Goal: Task Accomplishment & Management: Complete application form

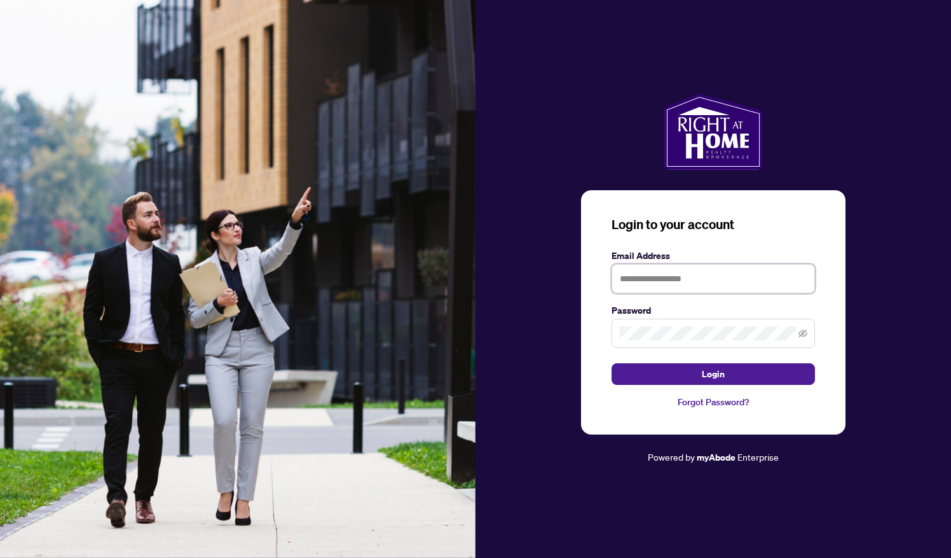
click at [636, 275] on input "text" at bounding box center [713, 278] width 203 height 29
type input "**********"
click at [679, 364] on button "Login" at bounding box center [713, 374] width 203 height 22
click at [667, 368] on button "Login" at bounding box center [713, 374] width 203 height 22
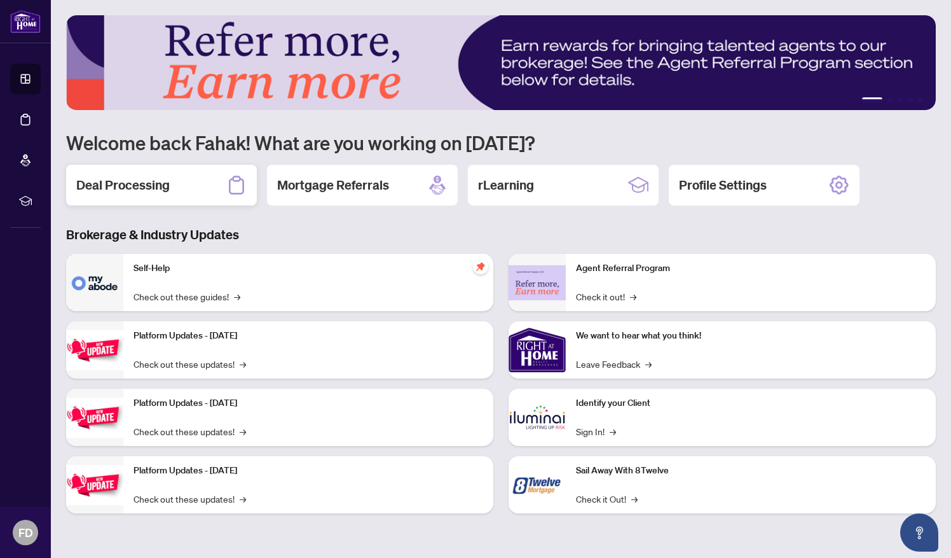
click at [144, 182] on h2 "Deal Processing" at bounding box center [122, 185] width 93 height 18
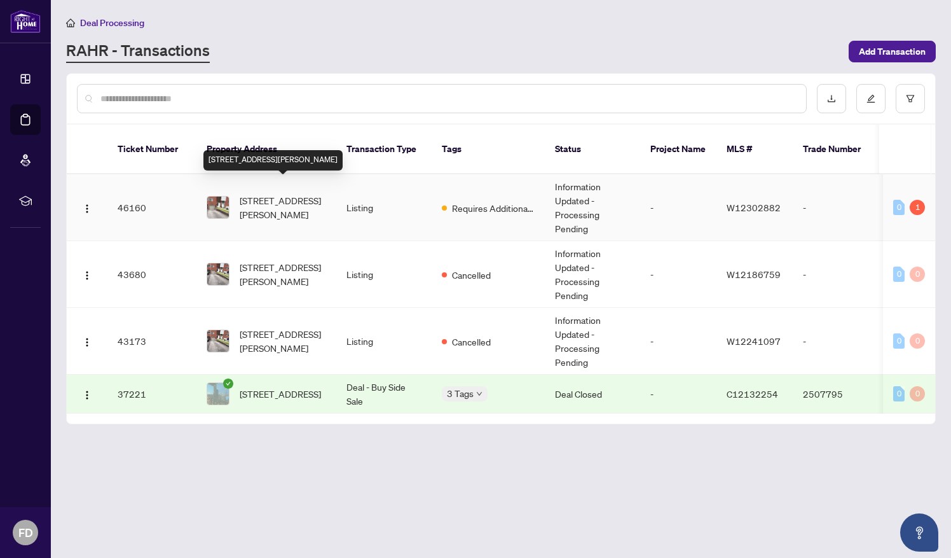
click at [271, 193] on span "[STREET_ADDRESS][PERSON_NAME]" at bounding box center [283, 207] width 86 height 28
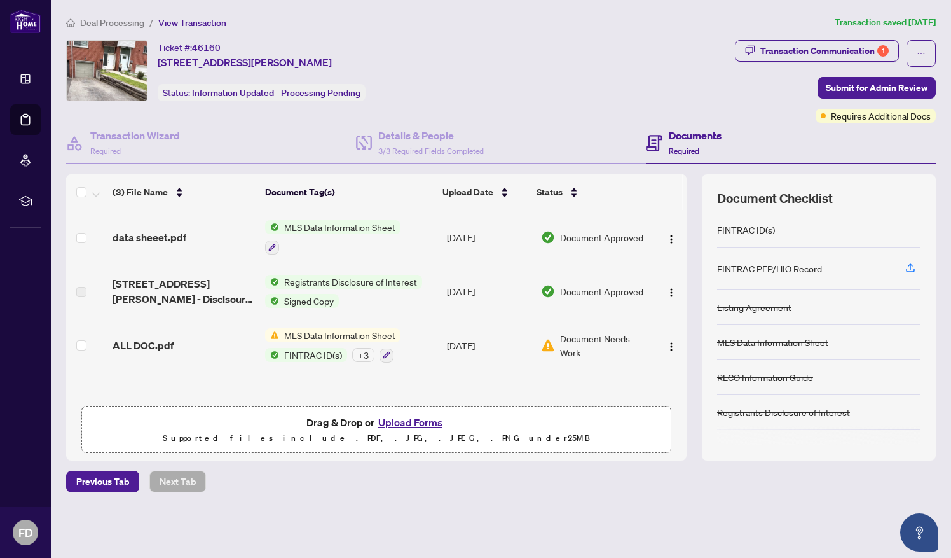
click at [327, 336] on span "MLS Data Information Sheet" at bounding box center [339, 335] width 121 height 14
click at [477, 423] on div "Drag & Drop or Upload Forms Supported files include .PDF, .JPG, .JPEG, .PNG und…" at bounding box center [376, 430] width 573 height 32
click at [402, 421] on button "Upload Forms" at bounding box center [410, 422] width 72 height 17
click at [149, 341] on span "ALL DOC.pdf" at bounding box center [143, 345] width 61 height 15
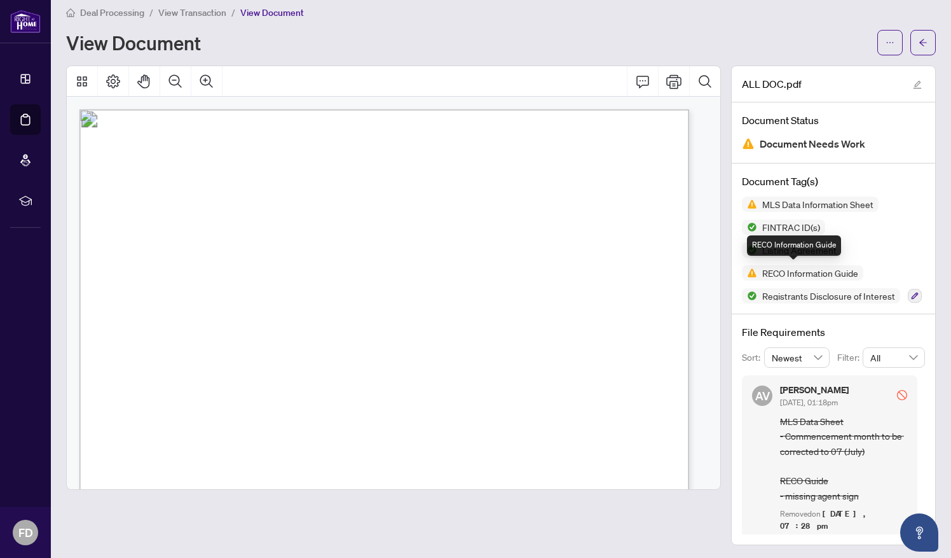
click at [812, 273] on span "RECO Information Guide" at bounding box center [810, 272] width 106 height 9
click at [742, 268] on img at bounding box center [749, 272] width 15 height 15
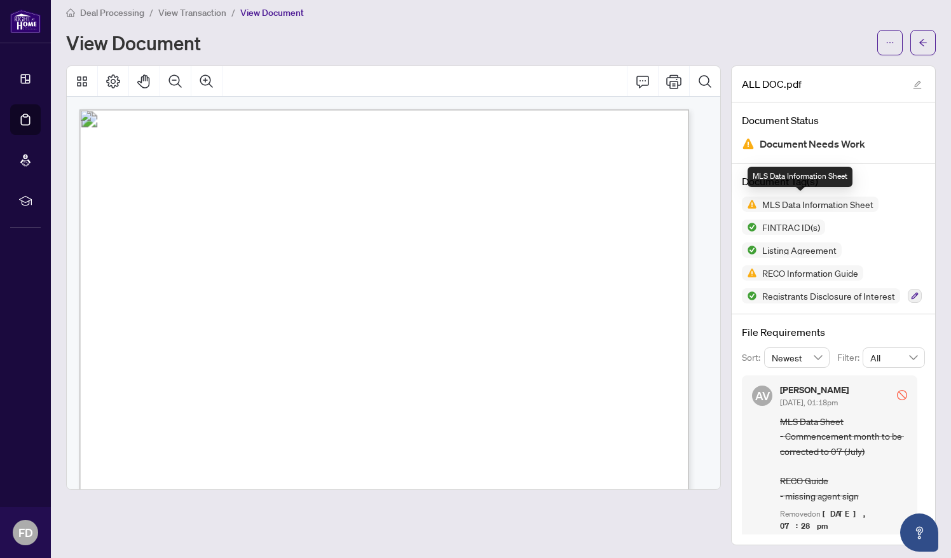
click at [818, 203] on span "MLS Data Information Sheet" at bounding box center [817, 204] width 121 height 9
click at [635, 79] on icon "Comment" at bounding box center [642, 81] width 15 height 15
click at [909, 428] on div "AV [PERSON_NAME] [DATE], 01:18pm MLS Data Sheet - Commencement month to be corr…" at bounding box center [833, 454] width 183 height 159
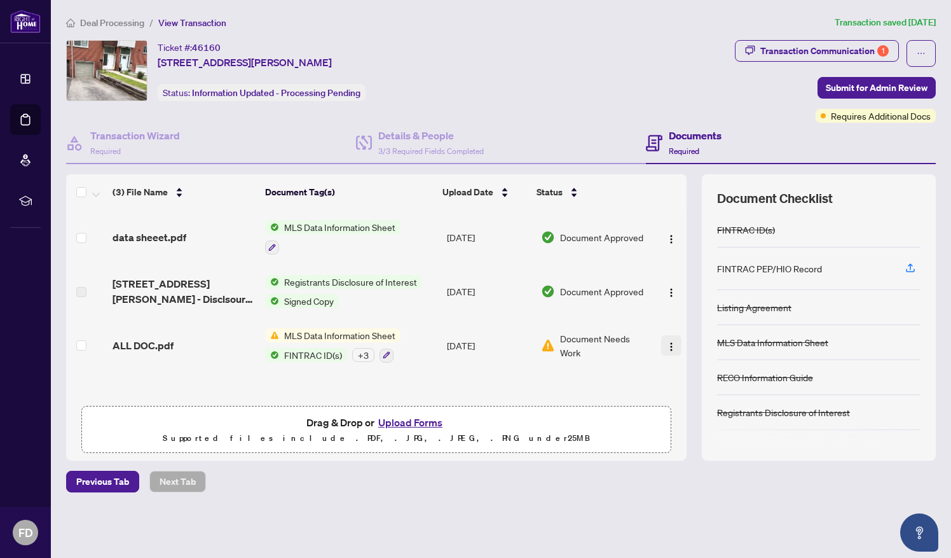
click at [669, 343] on img "button" at bounding box center [671, 346] width 10 height 10
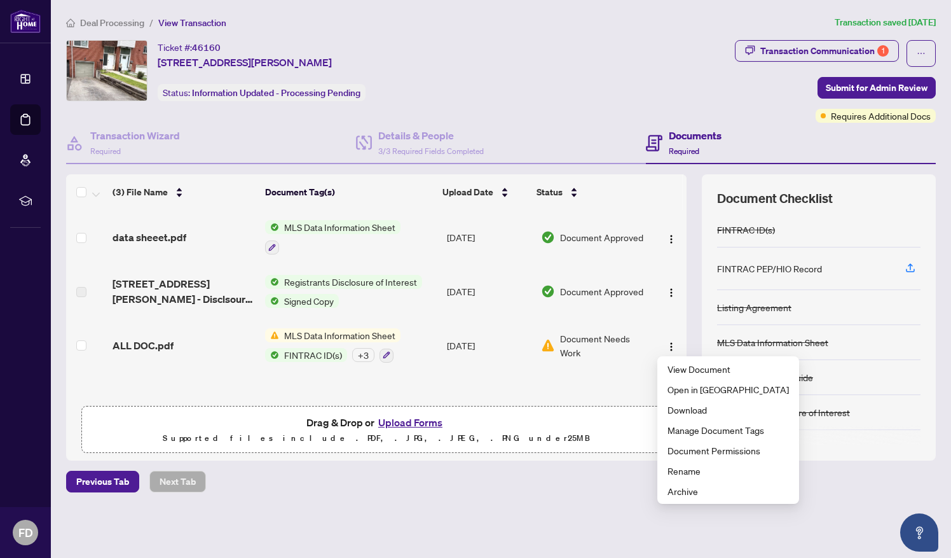
click at [545, 468] on div "Deal Processing / View Transaction Transaction saved [DATE] Ticket #: 46160 [ST…" at bounding box center [501, 275] width 880 height 521
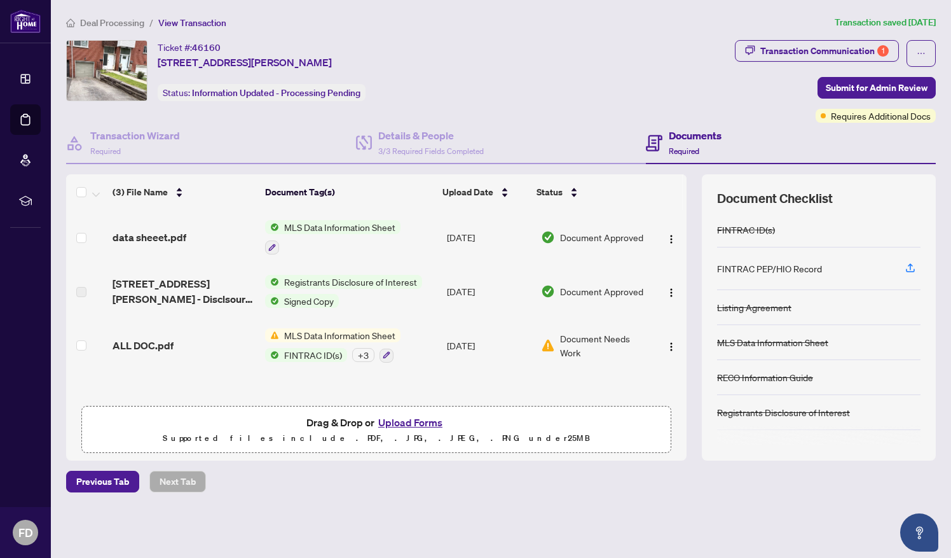
click at [408, 418] on button "Upload Forms" at bounding box center [410, 422] width 72 height 17
click at [399, 418] on button "Upload Forms" at bounding box center [410, 422] width 72 height 17
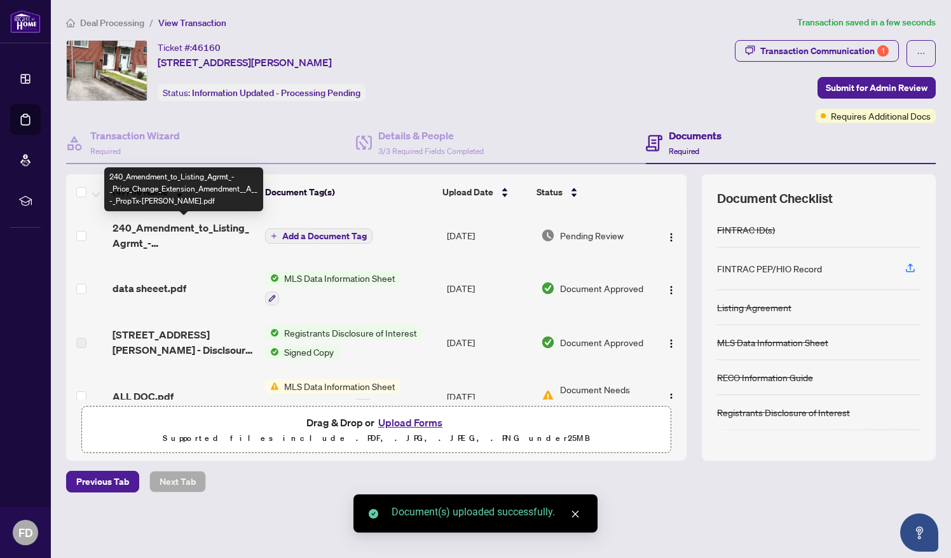
click at [217, 223] on span "240_Amendment_to_Listing_Agrmt_-_Price_Change_Extension_Amendment__A__-_PropTx-…" at bounding box center [184, 235] width 142 height 31
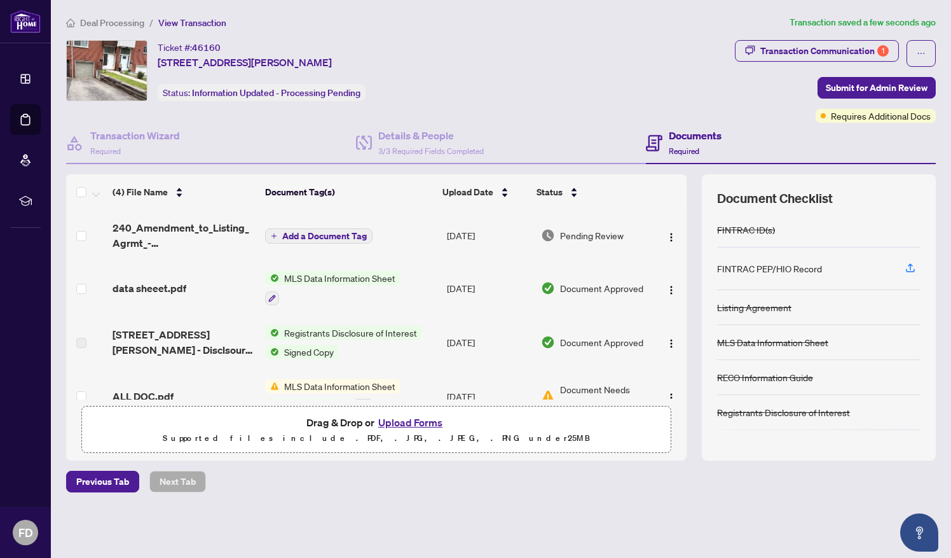
click at [86, 234] on td at bounding box center [86, 235] width 41 height 51
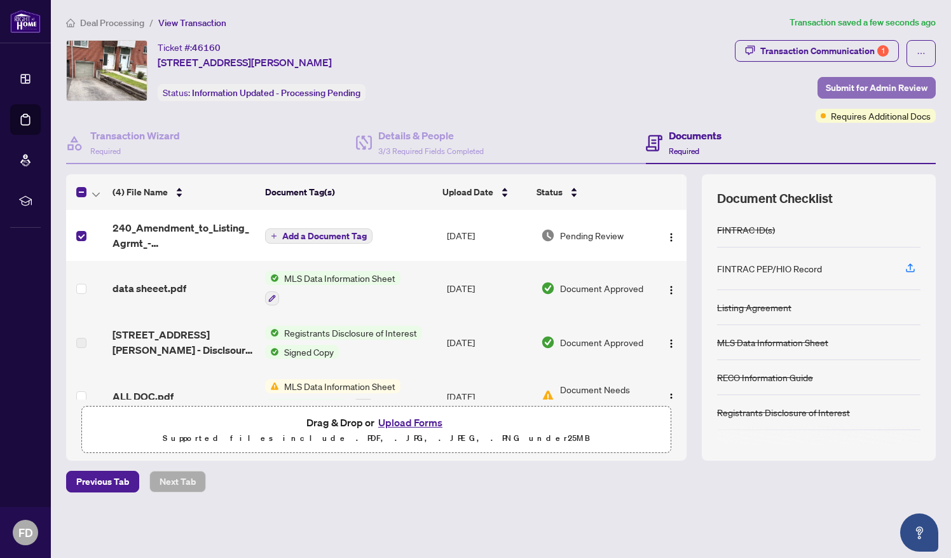
click at [859, 89] on span "Submit for Admin Review" at bounding box center [877, 88] width 102 height 20
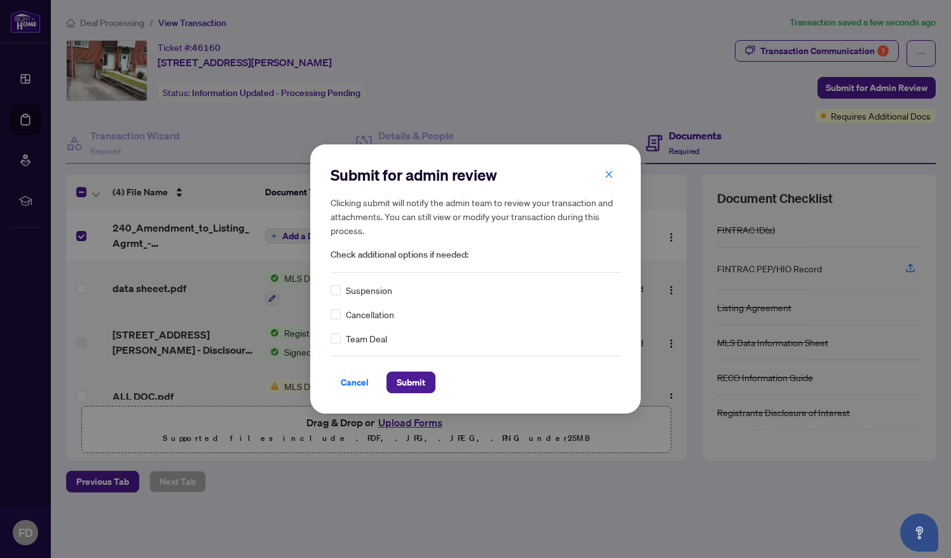
click at [435, 381] on div "Cancel Submit" at bounding box center [476, 382] width 290 height 22
click at [414, 382] on span "Submit" at bounding box center [411, 382] width 29 height 20
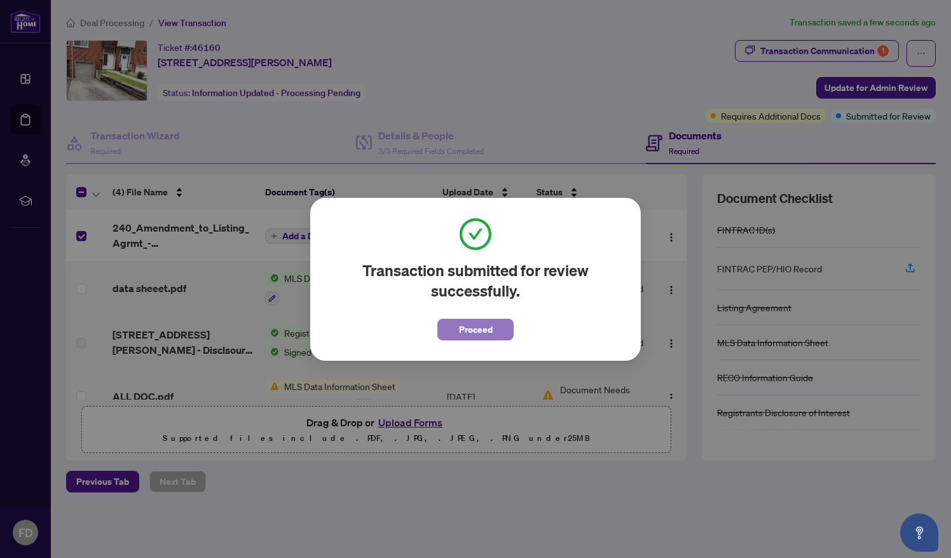
click at [453, 330] on button "Proceed" at bounding box center [475, 329] width 76 height 22
